Goal: Navigation & Orientation: Find specific page/section

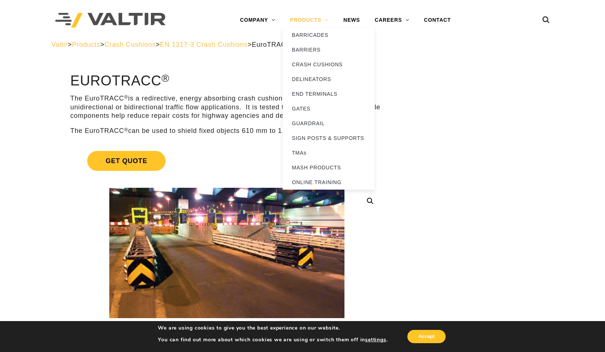
click at [321, 22] on link "PRODUCTS" at bounding box center [308, 20] width 53 height 15
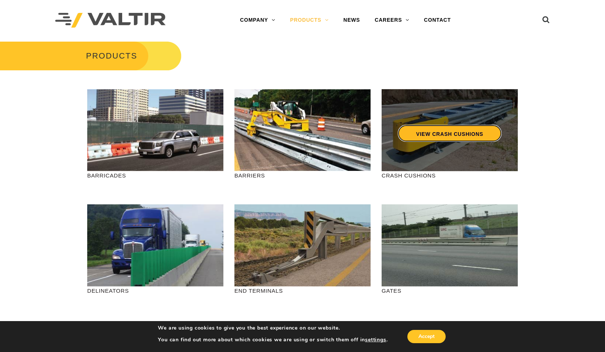
click at [451, 134] on link "VIEW CRASH CUSHIONS" at bounding box center [450, 133] width 104 height 17
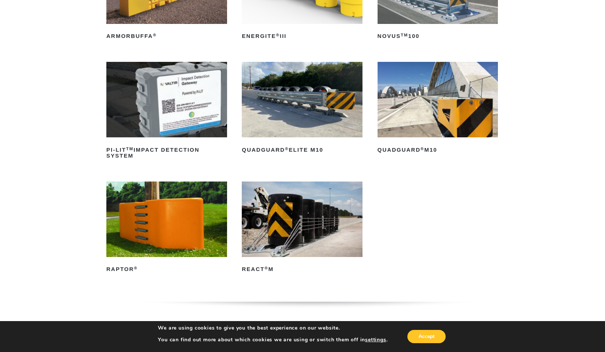
scroll to position [86, 0]
